Goal: Information Seeking & Learning: Learn about a topic

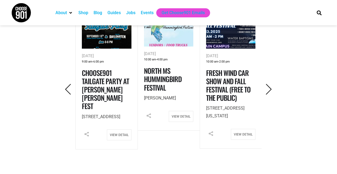
scroll to position [250, 0]
click at [70, 91] on icon "Previous" at bounding box center [68, 89] width 11 height 11
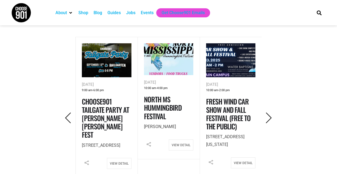
scroll to position [216, 0]
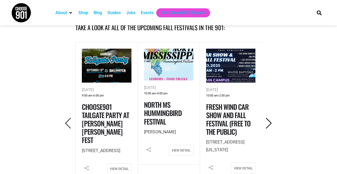
click at [267, 120] on icon "Next" at bounding box center [269, 123] width 11 height 11
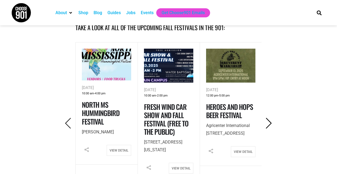
click at [267, 120] on icon "Next" at bounding box center [269, 123] width 11 height 11
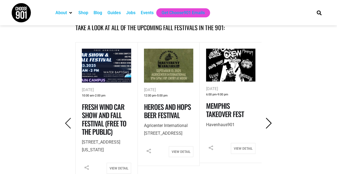
click at [267, 120] on icon "Next" at bounding box center [269, 123] width 11 height 11
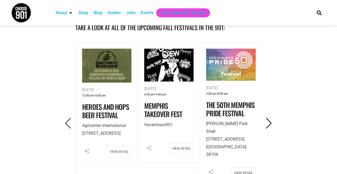
click at [267, 120] on icon "Next" at bounding box center [269, 123] width 11 height 11
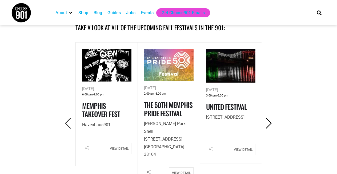
click at [267, 120] on icon "Next" at bounding box center [269, 123] width 11 height 11
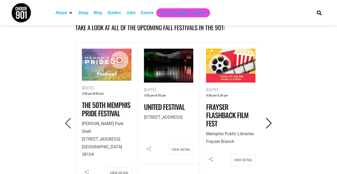
click at [267, 120] on icon "Next" at bounding box center [269, 123] width 11 height 11
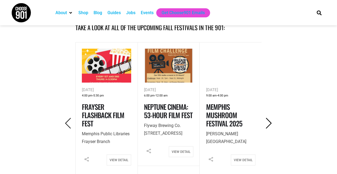
click at [267, 120] on icon "Next" at bounding box center [269, 123] width 11 height 11
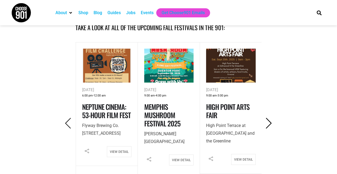
click at [267, 120] on icon "Next" at bounding box center [269, 123] width 11 height 11
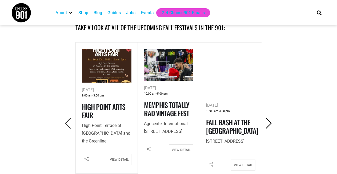
click at [267, 120] on icon "Next" at bounding box center [269, 123] width 11 height 11
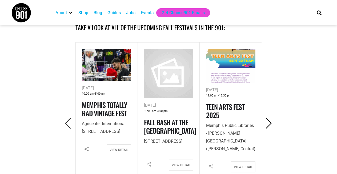
click at [267, 120] on icon "Next" at bounding box center [269, 123] width 11 height 11
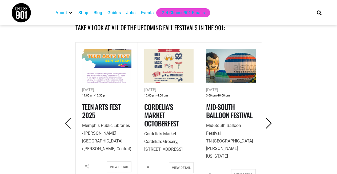
click at [267, 120] on icon "Next" at bounding box center [269, 123] width 11 height 11
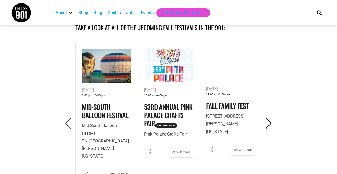
click at [267, 120] on icon "Next" at bounding box center [269, 123] width 11 height 11
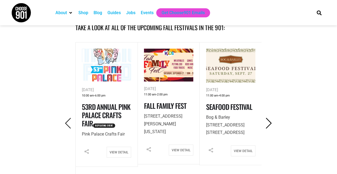
click at [267, 120] on icon "Next" at bounding box center [269, 123] width 11 height 11
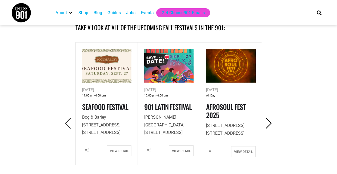
click at [267, 120] on icon "Next" at bounding box center [269, 123] width 11 height 11
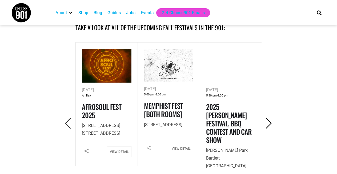
click at [267, 120] on icon "Next" at bounding box center [269, 123] width 11 height 11
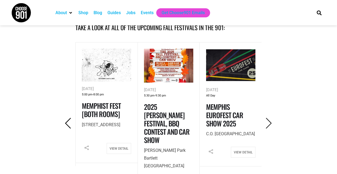
click at [65, 119] on icon "Previous" at bounding box center [68, 123] width 11 height 11
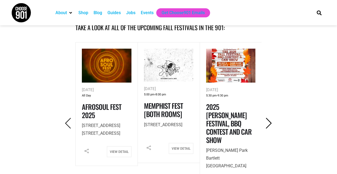
click at [271, 121] on icon "Next" at bounding box center [269, 123] width 11 height 11
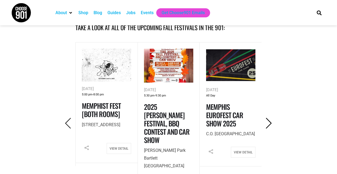
click at [271, 121] on icon "Next" at bounding box center [269, 123] width 11 height 11
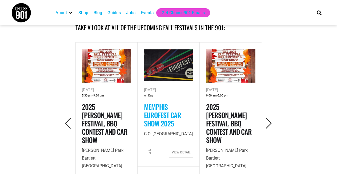
click at [165, 110] on link "Memphis EuroFest Car Show 2025" at bounding box center [162, 114] width 37 height 27
click at [269, 121] on icon "Next" at bounding box center [269, 123] width 11 height 11
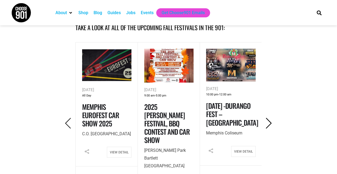
click at [268, 121] on icon "Next" at bounding box center [269, 123] width 11 height 11
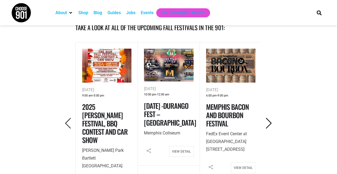
click at [269, 121] on icon "Next" at bounding box center [269, 123] width 11 height 11
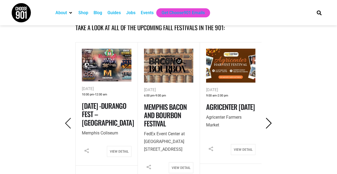
click at [269, 122] on icon "Next" at bounding box center [269, 123] width 11 height 11
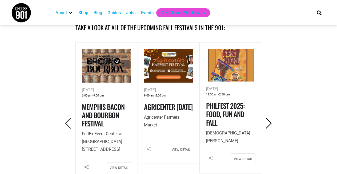
click at [269, 122] on icon "Next" at bounding box center [269, 123] width 11 height 11
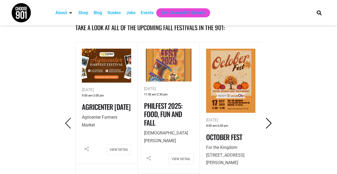
click at [270, 122] on icon "Next" at bounding box center [269, 123] width 11 height 11
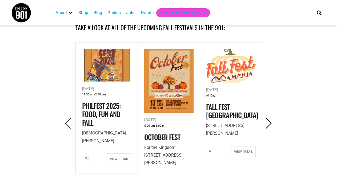
click at [270, 122] on icon "Next" at bounding box center [269, 123] width 11 height 11
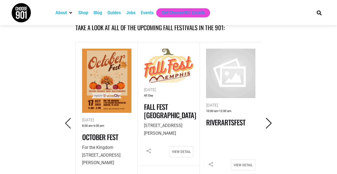
click at [270, 122] on icon "Next" at bounding box center [269, 123] width 11 height 11
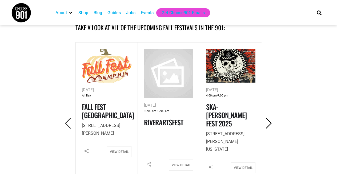
click at [270, 122] on icon "Next" at bounding box center [269, 123] width 11 height 11
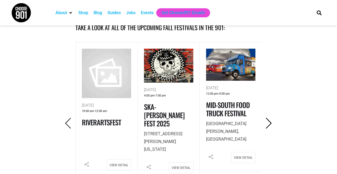
click at [270, 122] on icon "Next" at bounding box center [269, 123] width 11 height 11
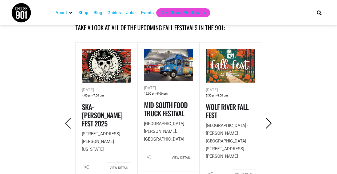
click at [270, 122] on icon "Next" at bounding box center [269, 123] width 11 height 11
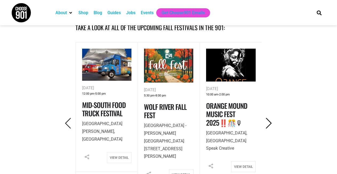
click at [270, 122] on icon "Next" at bounding box center [269, 123] width 11 height 11
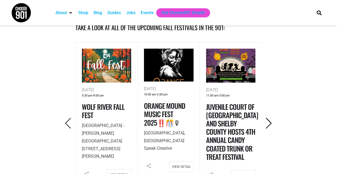
click at [270, 122] on icon "Next" at bounding box center [269, 123] width 11 height 11
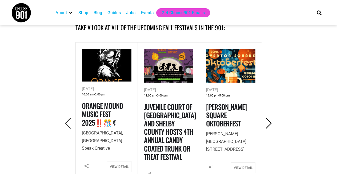
click at [270, 122] on icon "Next" at bounding box center [269, 123] width 11 height 11
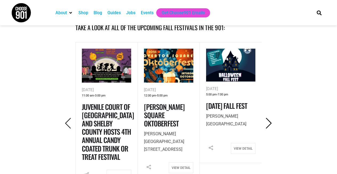
drag, startPoint x: 270, startPoint y: 122, endPoint x: 273, endPoint y: 122, distance: 3.3
click at [273, 122] on icon "Next" at bounding box center [269, 123] width 11 height 11
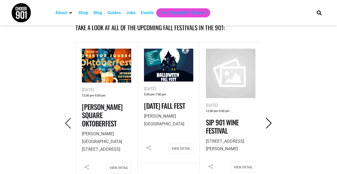
click at [269, 121] on icon "Next" at bounding box center [269, 123] width 11 height 11
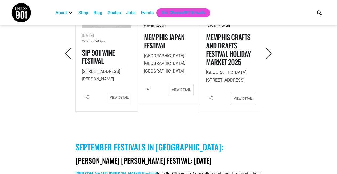
scroll to position [286, 0]
